Goal: Task Accomplishment & Management: Complete application form

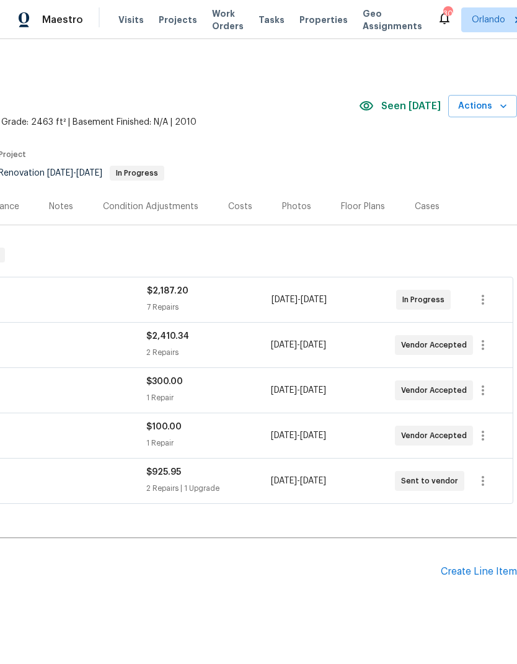
scroll to position [0, 184]
click at [501, 567] on div "Create Line Item" at bounding box center [479, 572] width 76 height 12
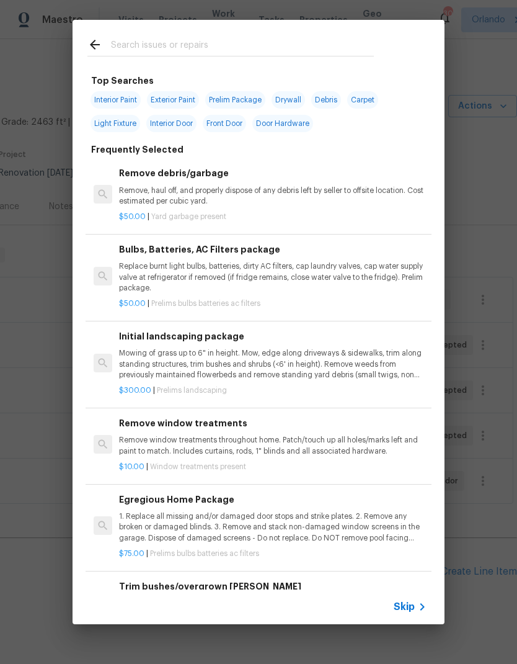
click at [256, 31] on div at bounding box center [231, 44] width 316 height 49
click at [251, 38] on input "text" at bounding box center [242, 46] width 263 height 19
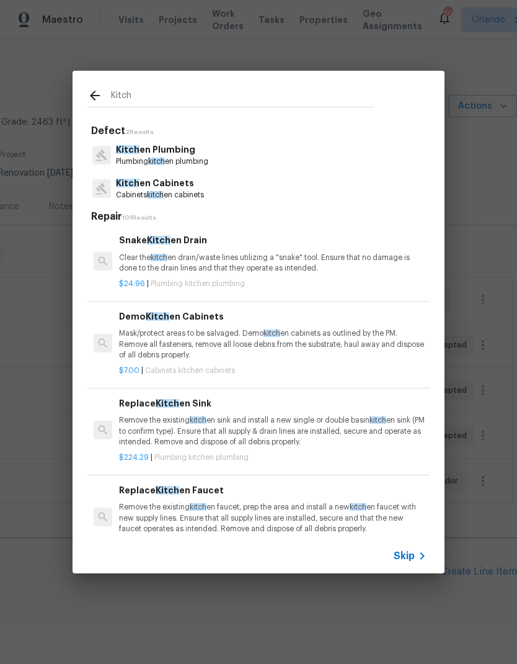
type input "Kitch"
click at [373, 190] on div "Kitch en Cabinets Cabinets kitch en cabinets" at bounding box center [258, 188] width 342 height 33
click at [266, 190] on div "Kitch en Cabinets Cabinets kitch en cabinets" at bounding box center [258, 188] width 342 height 33
click at [265, 190] on div "Kitch en Cabinets Cabinets kitch en cabinets" at bounding box center [258, 188] width 342 height 33
click at [244, 189] on div "Kitch en Cabinets Cabinets kitch en cabinets" at bounding box center [258, 188] width 342 height 33
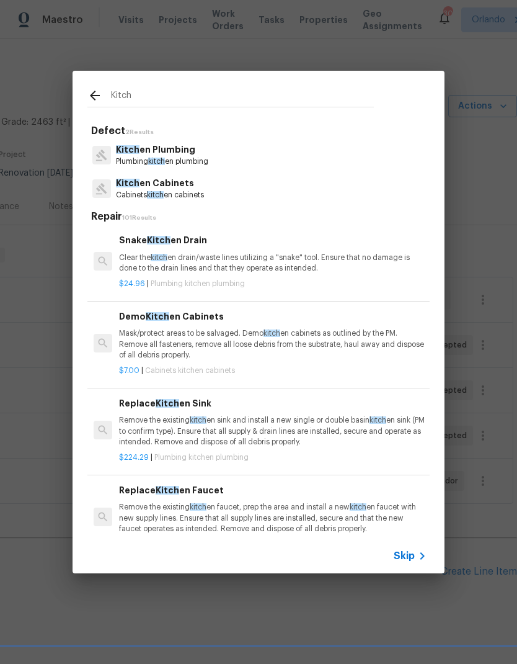
click at [202, 193] on p "Cabinets kitch en cabinets" at bounding box center [160, 195] width 88 height 11
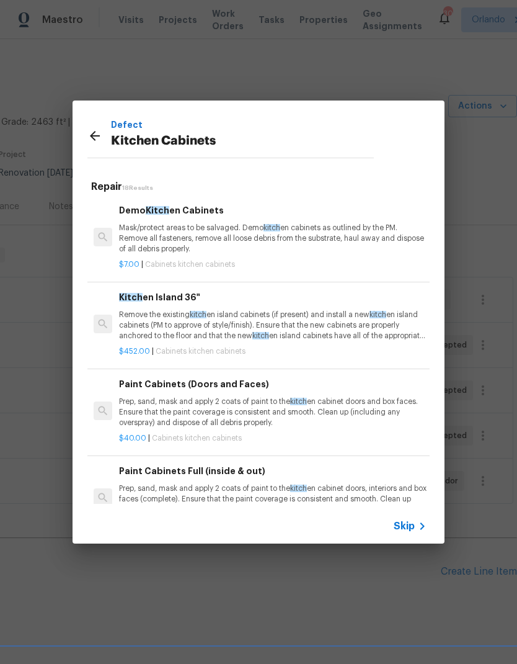
click at [335, 421] on p "Prep, sand, mask and apply 2 coats of paint to the kitch en cabinet doors and b…" at bounding box center [273, 412] width 308 height 32
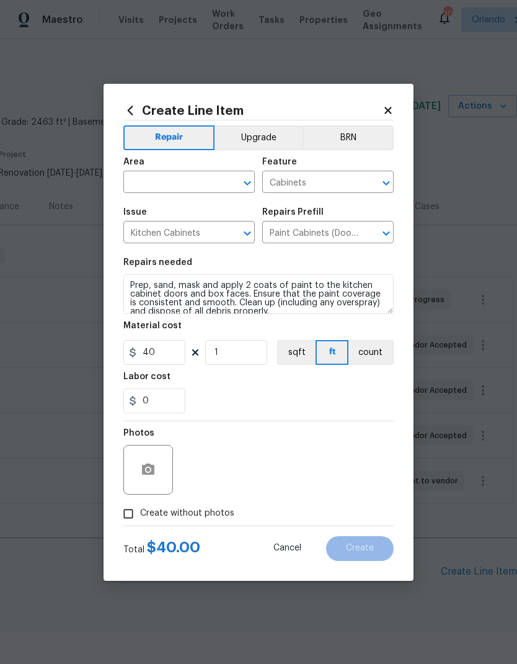
click at [274, 130] on button "Upgrade" at bounding box center [259, 137] width 89 height 25
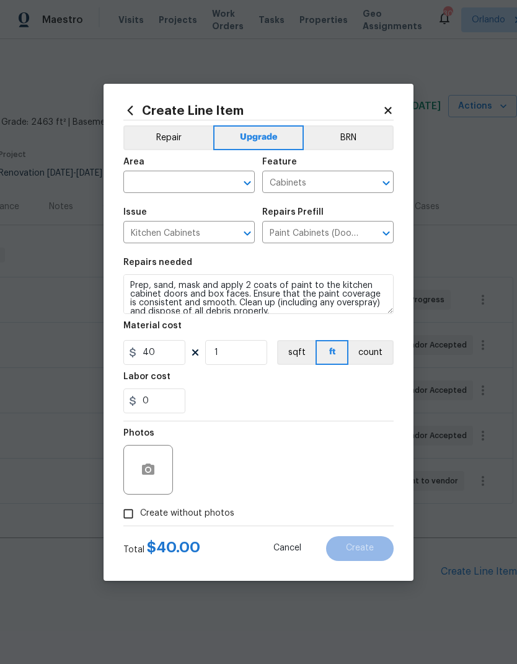
click at [255, 177] on button "Open" at bounding box center [247, 182] width 17 height 17
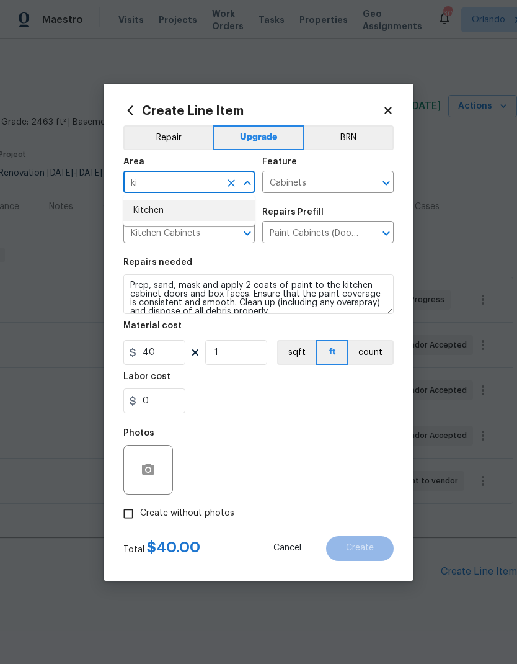
click at [233, 219] on li "Kitchen" at bounding box center [188, 210] width 131 height 20
type input "Kitchen"
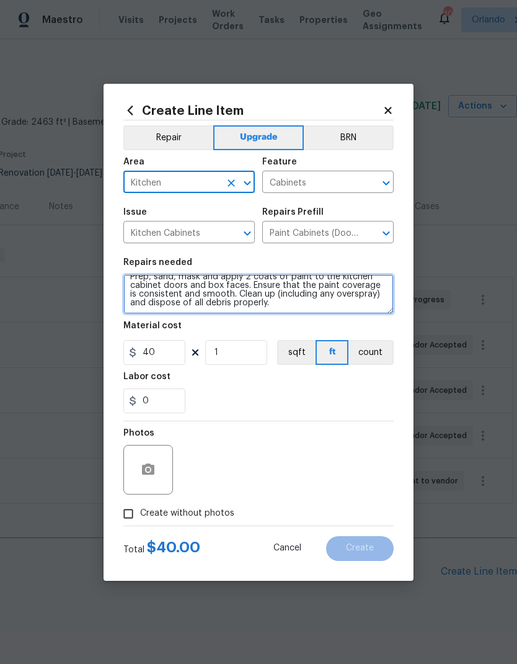
click at [272, 309] on textarea "Prep, sand, mask and apply 2 coats of paint to the kitchen cabinet doors and bo…" at bounding box center [258, 294] width 270 height 40
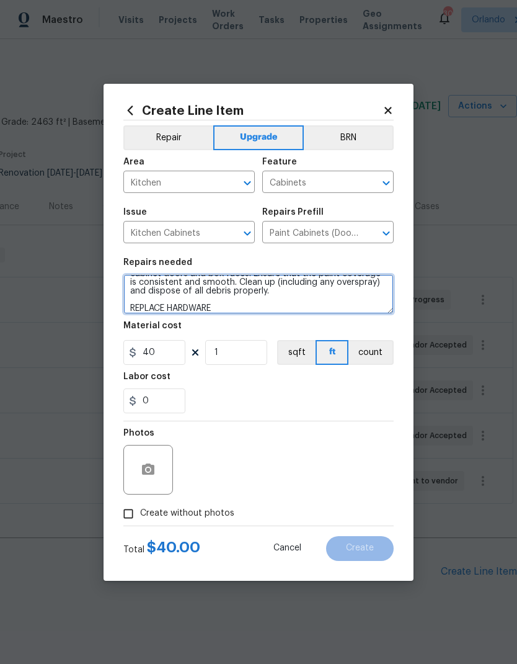
type textarea "Prep, sand, mask and apply 2 coats of paint to the kitchen cabinet doors and bo…"
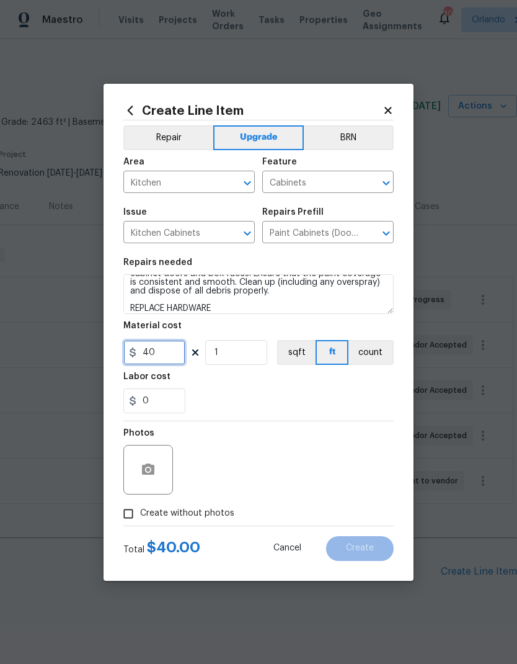
click at [176, 347] on input "40" at bounding box center [154, 352] width 62 height 25
click at [177, 355] on input "40" at bounding box center [154, 352] width 62 height 25
type input "28"
click at [249, 364] on input "1" at bounding box center [236, 352] width 62 height 25
type input "40"
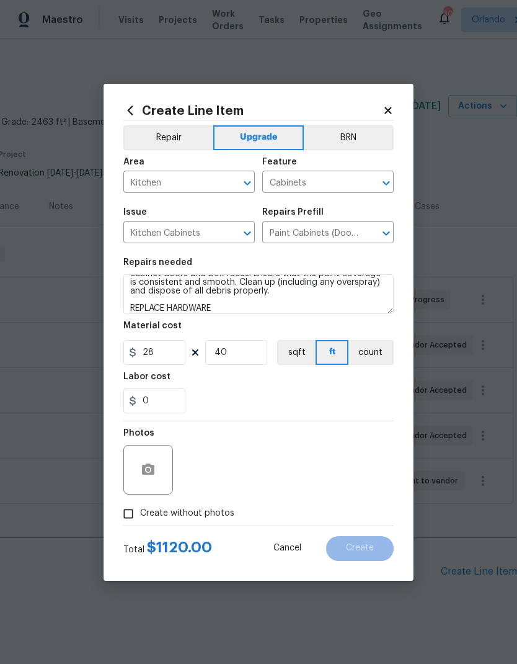
click at [309, 394] on div "0" at bounding box center [258, 400] width 270 height 25
click at [148, 474] on icon "button" at bounding box center [148, 468] width 12 height 11
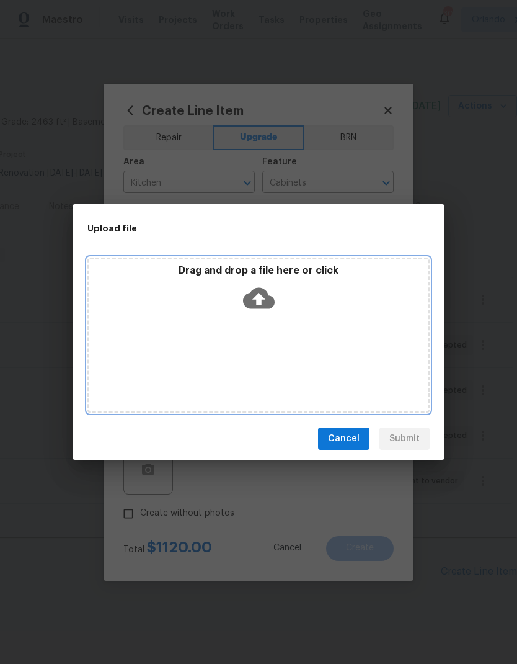
click at [269, 296] on icon at bounding box center [259, 298] width 32 height 21
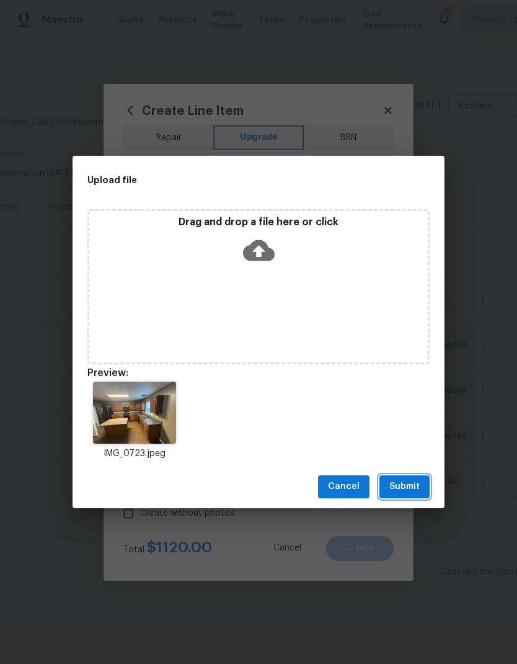
click at [411, 482] on span "Submit" at bounding box center [404, 487] width 30 height 16
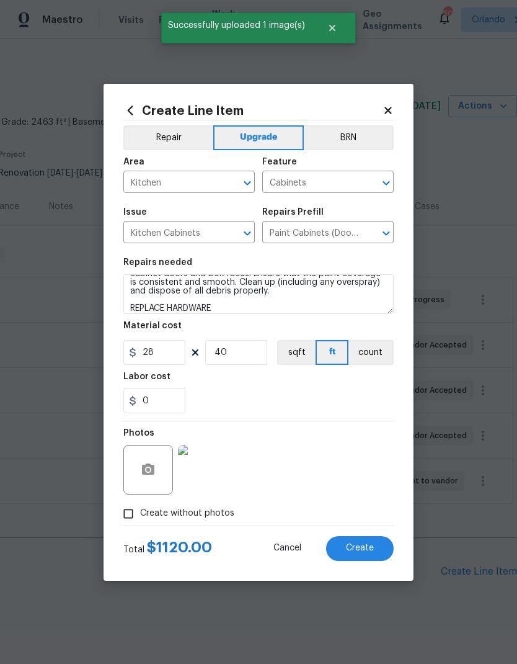
click at [365, 547] on span "Create" at bounding box center [360, 547] width 28 height 9
type input "0"
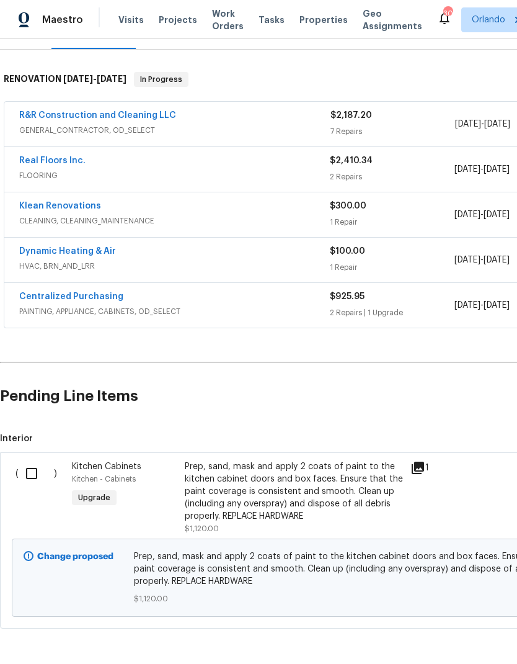
scroll to position [175, 0]
click at [32, 469] on input "checkbox" at bounding box center [36, 474] width 35 height 26
checkbox input "true"
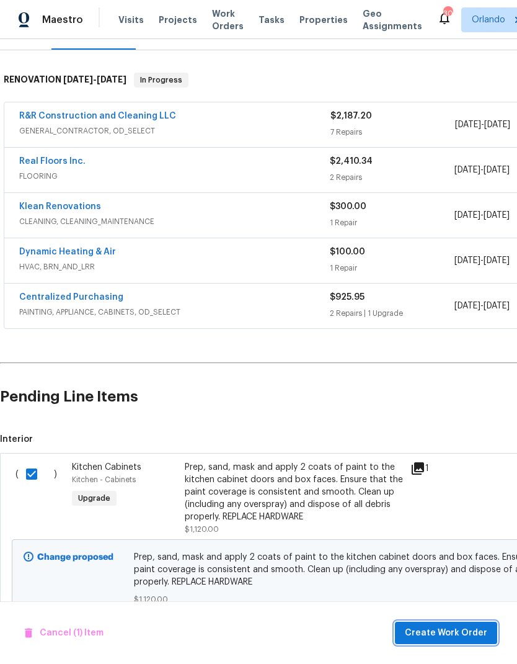
click at [474, 628] on span "Create Work Order" at bounding box center [446, 633] width 82 height 16
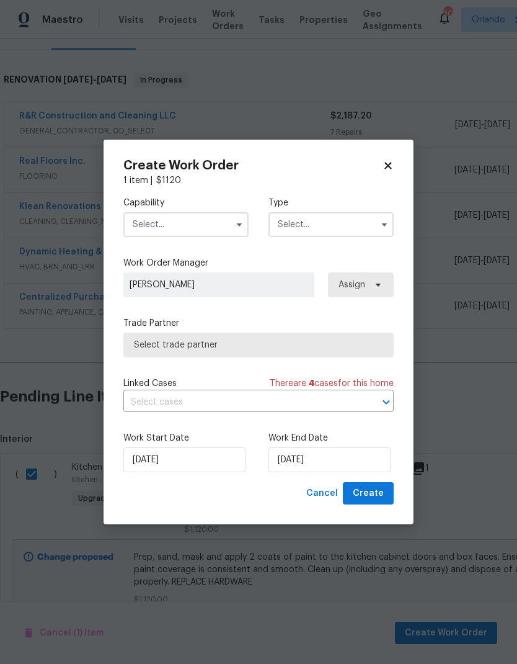
click at [223, 224] on input "text" at bounding box center [185, 224] width 125 height 25
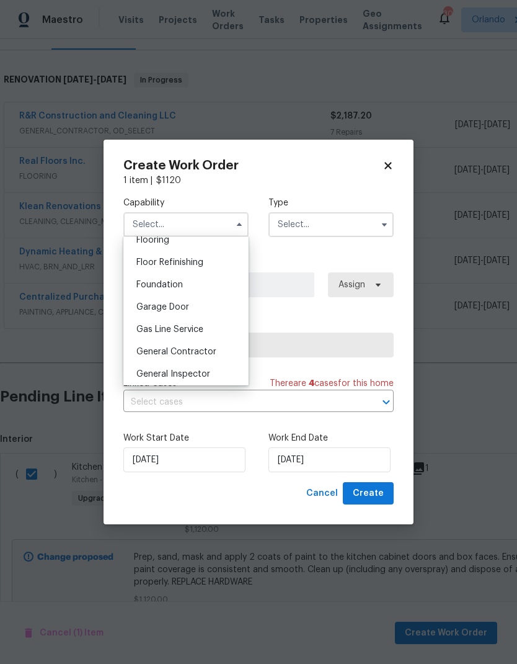
scroll to position [495, 0]
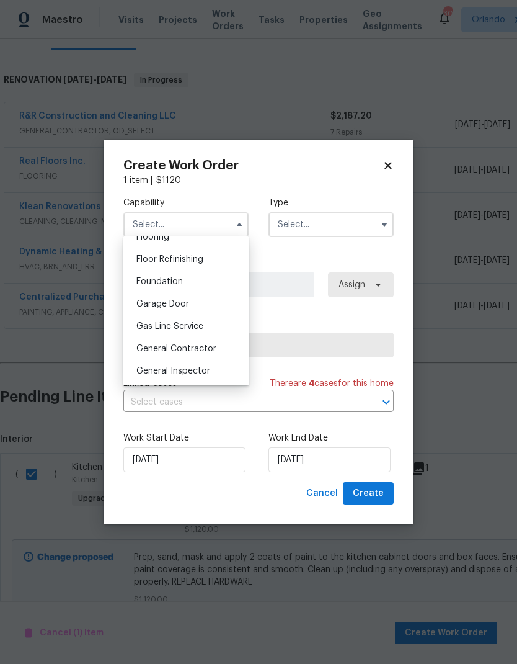
click at [221, 345] on div "General Contractor" at bounding box center [186, 348] width 119 height 22
type input "General Contractor"
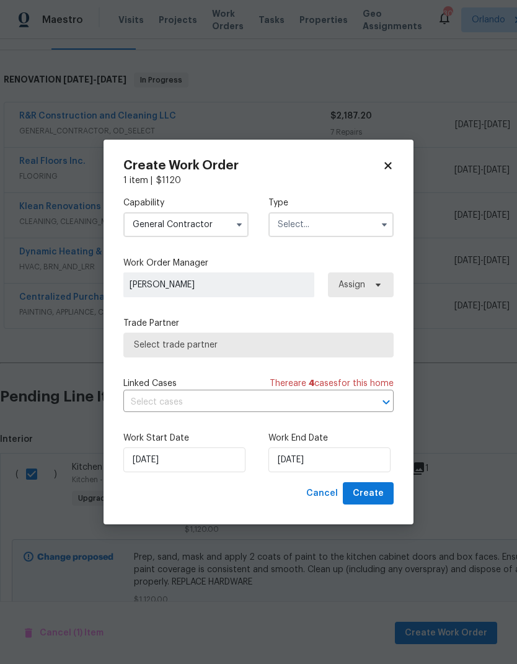
click at [385, 230] on button "button" at bounding box center [384, 224] width 15 height 15
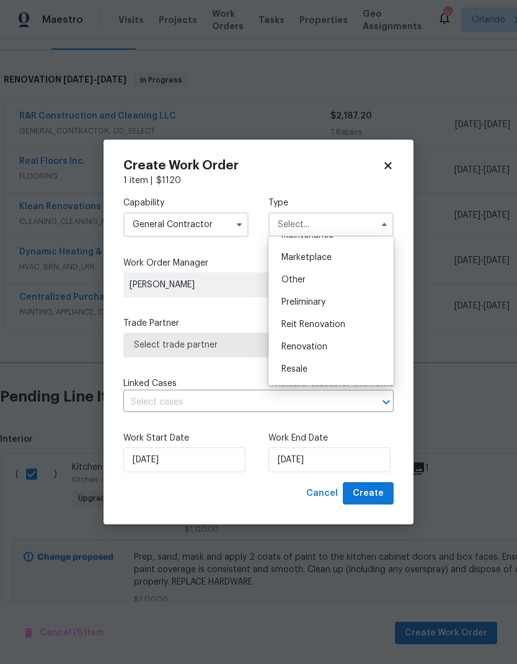
scroll to position [226, 0]
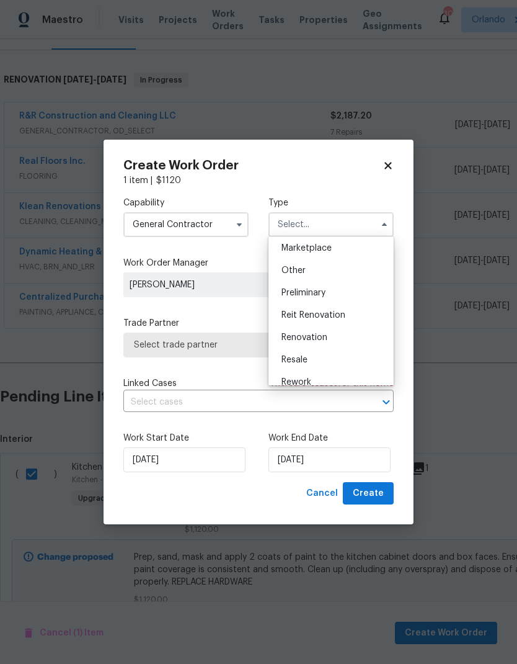
click at [337, 347] on div "Renovation" at bounding box center [331, 337] width 119 height 22
type input "Renovation"
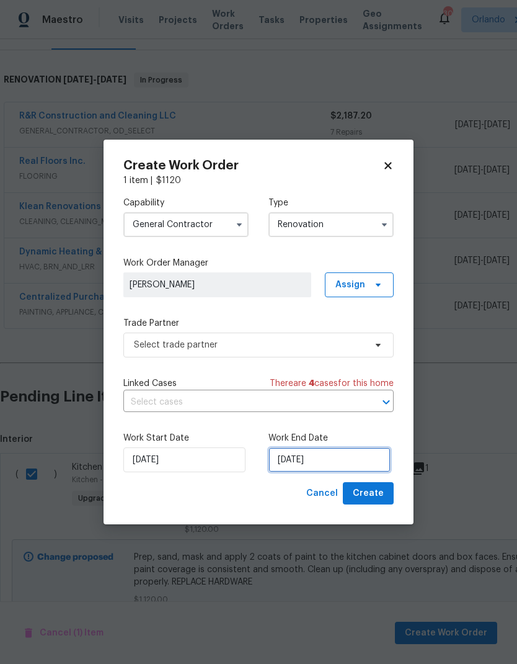
click at [342, 452] on input "[DATE]" at bounding box center [330, 459] width 122 height 25
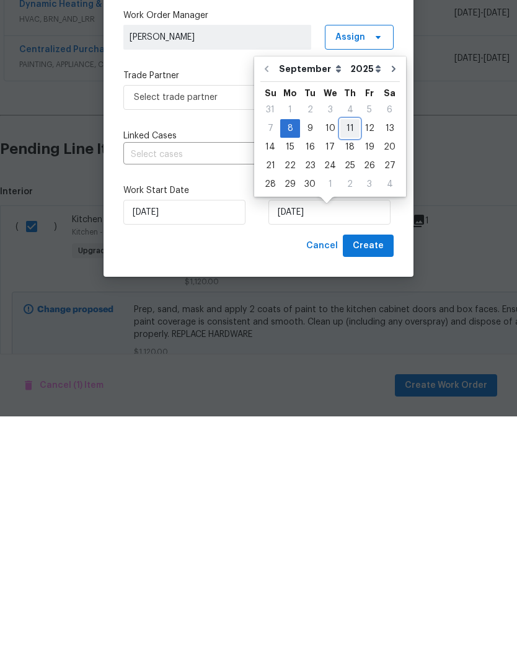
click at [342, 367] on div "11" at bounding box center [349, 375] width 19 height 17
type input "[DATE]"
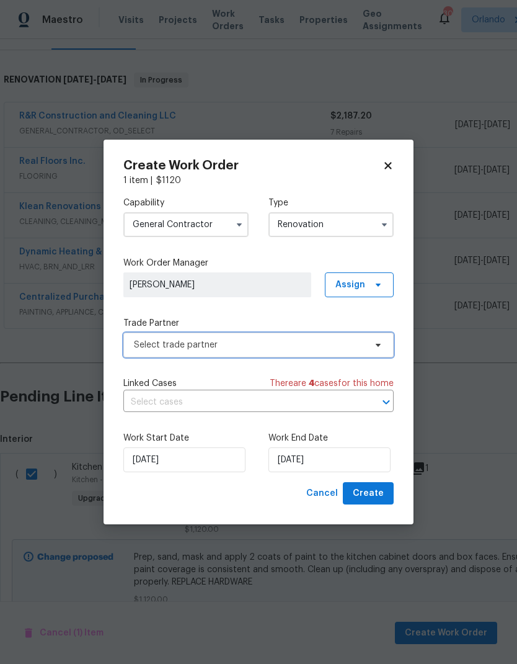
click at [363, 350] on span "Select trade partner" at bounding box center [258, 344] width 270 height 25
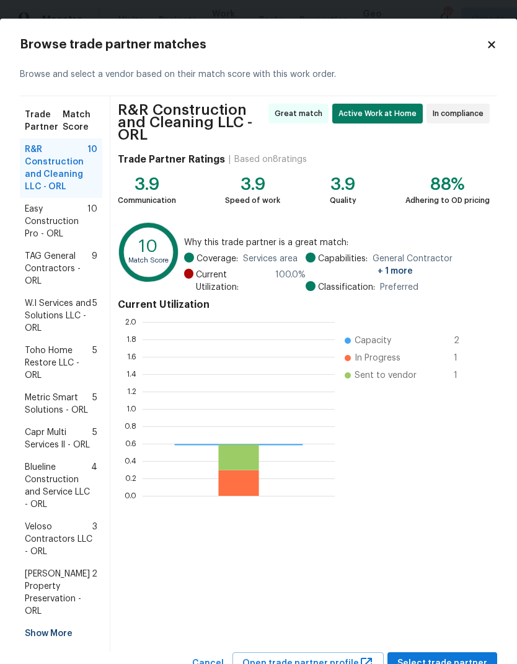
scroll to position [174, 192]
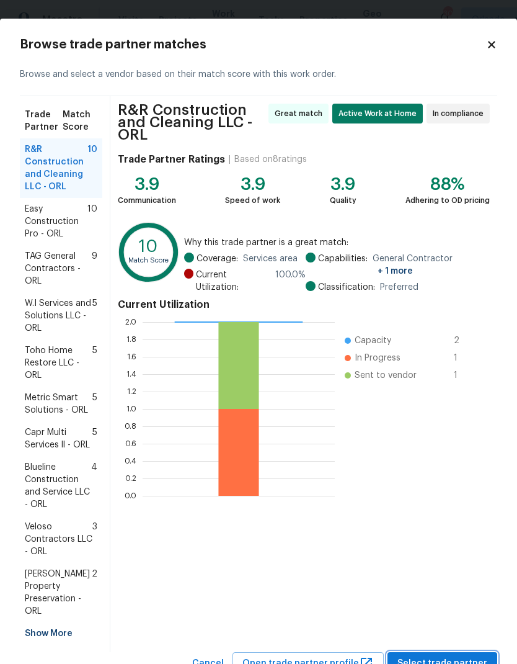
click at [470, 656] on span "Select trade partner" at bounding box center [443, 664] width 90 height 16
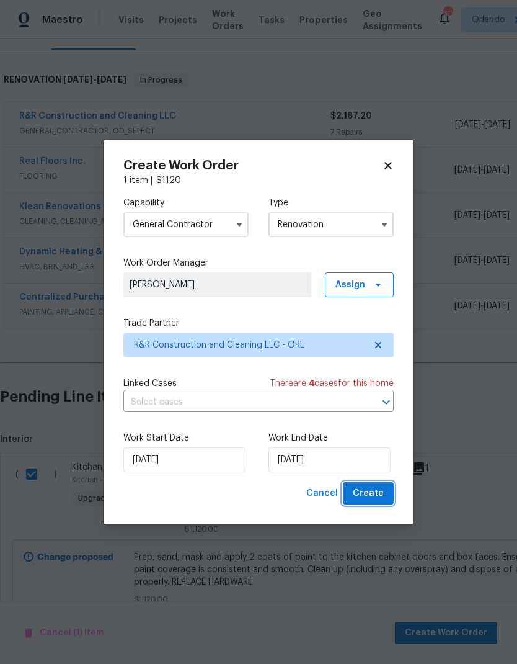
click at [375, 494] on span "Create" at bounding box center [368, 494] width 31 height 16
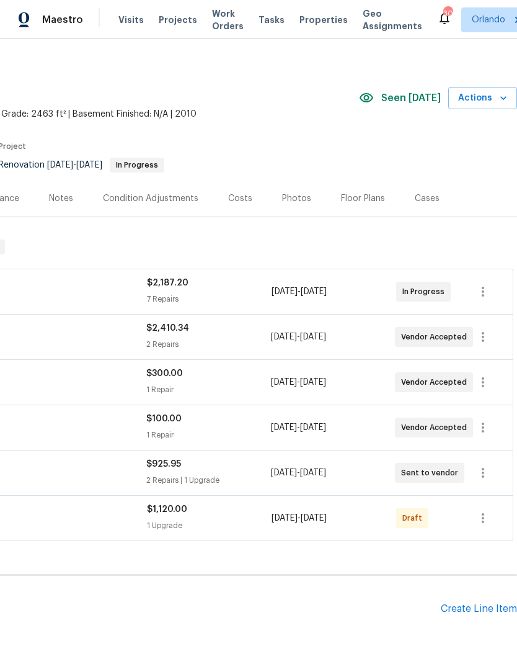
scroll to position [7, 184]
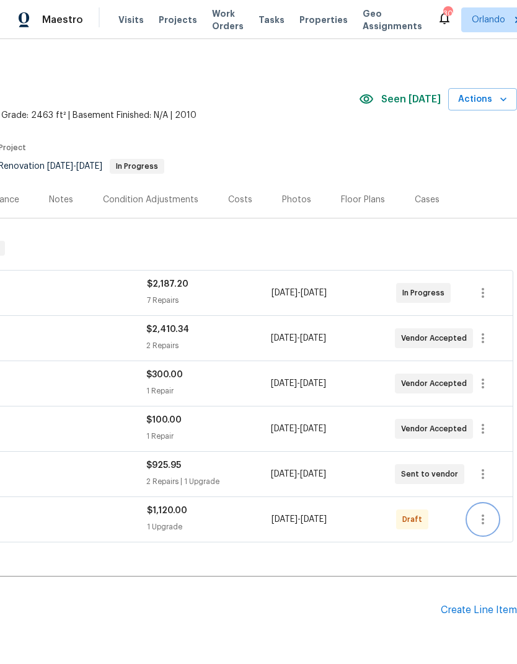
click at [489, 512] on icon "button" at bounding box center [483, 519] width 15 height 15
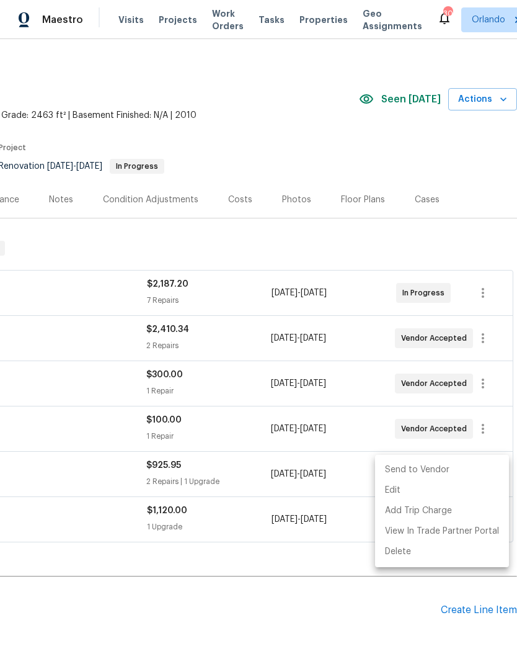
click at [469, 465] on li "Send to Vendor" at bounding box center [442, 470] width 134 height 20
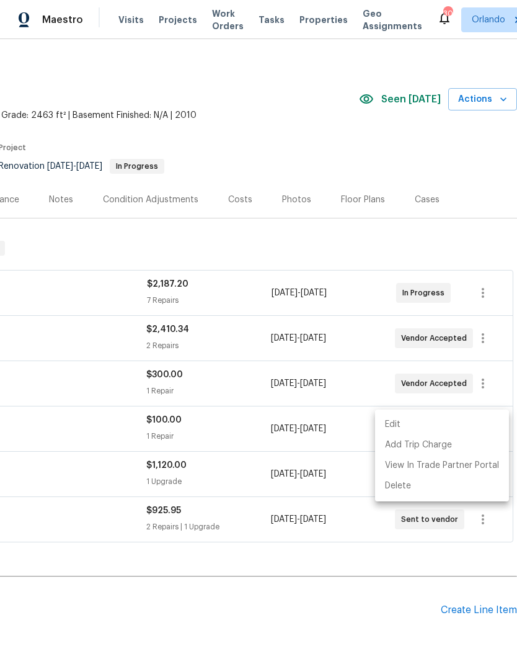
click at [394, 562] on div at bounding box center [258, 332] width 517 height 664
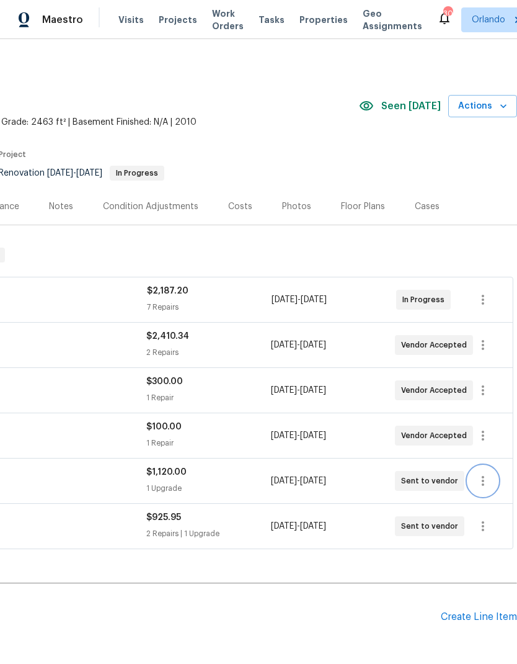
scroll to position [0, 184]
